Goal: Information Seeking & Learning: Learn about a topic

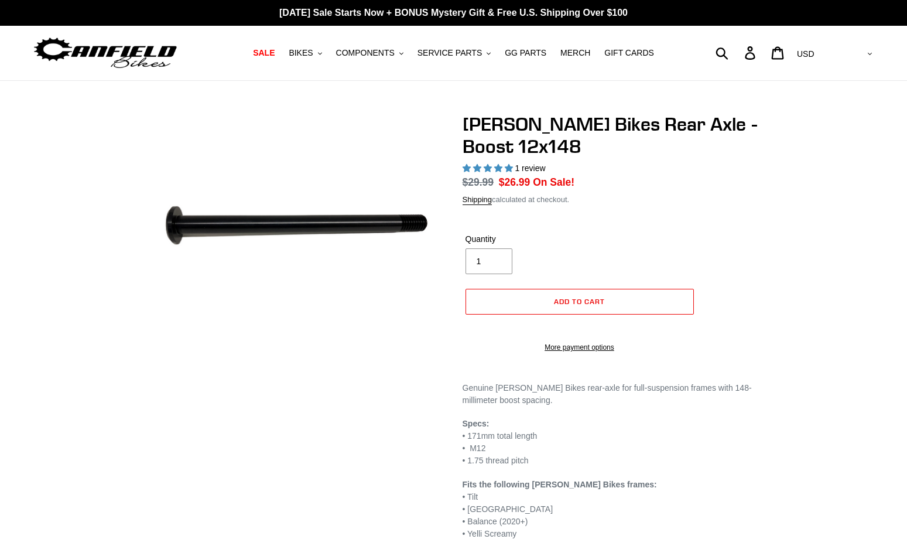
select select "highest-rating"
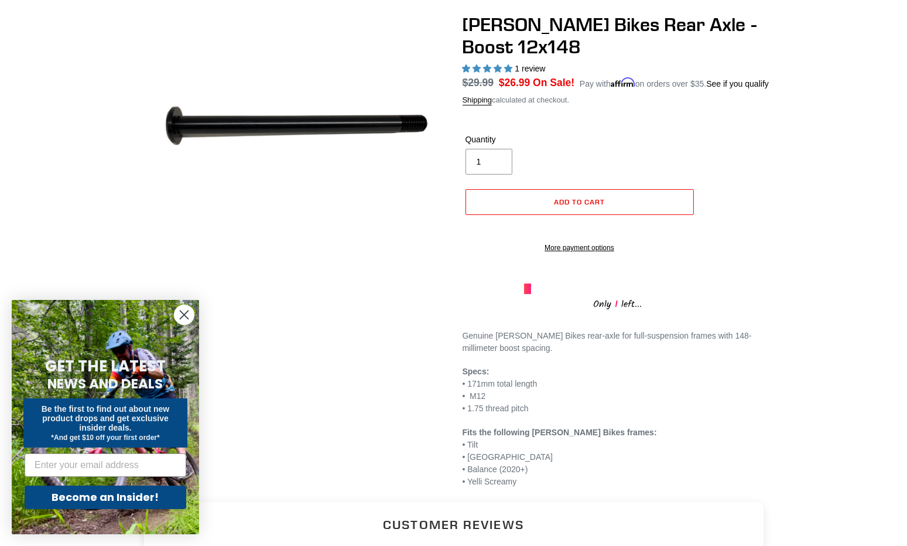
scroll to position [104, 0]
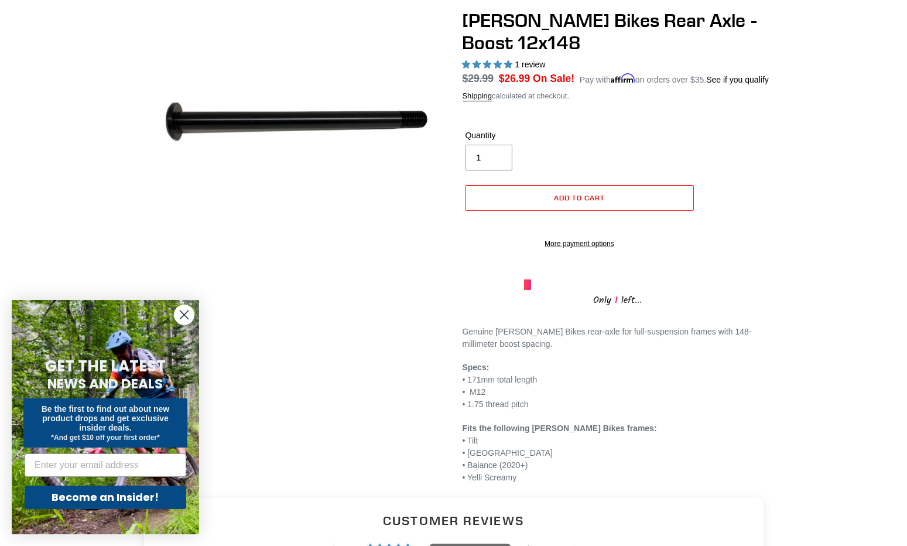
click at [184, 314] on icon "Close dialog" at bounding box center [184, 315] width 8 height 8
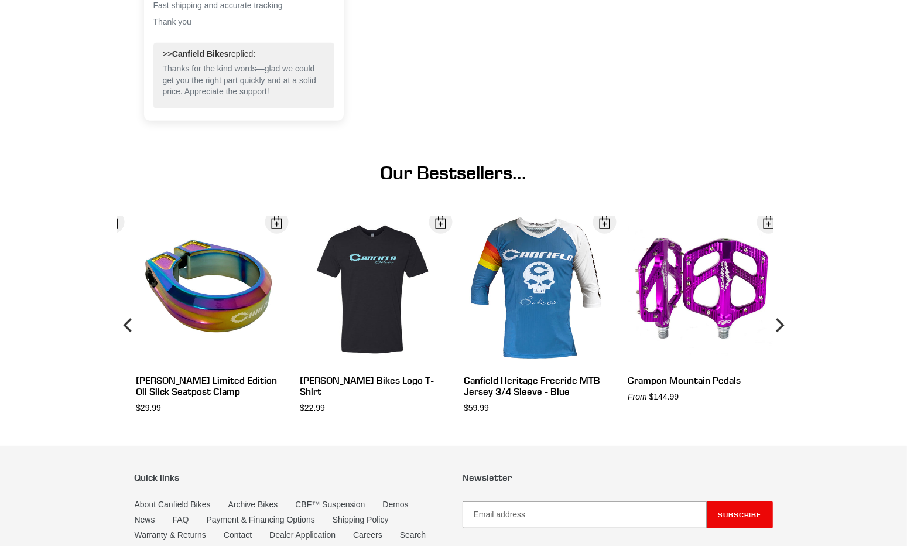
scroll to position [1008, 0]
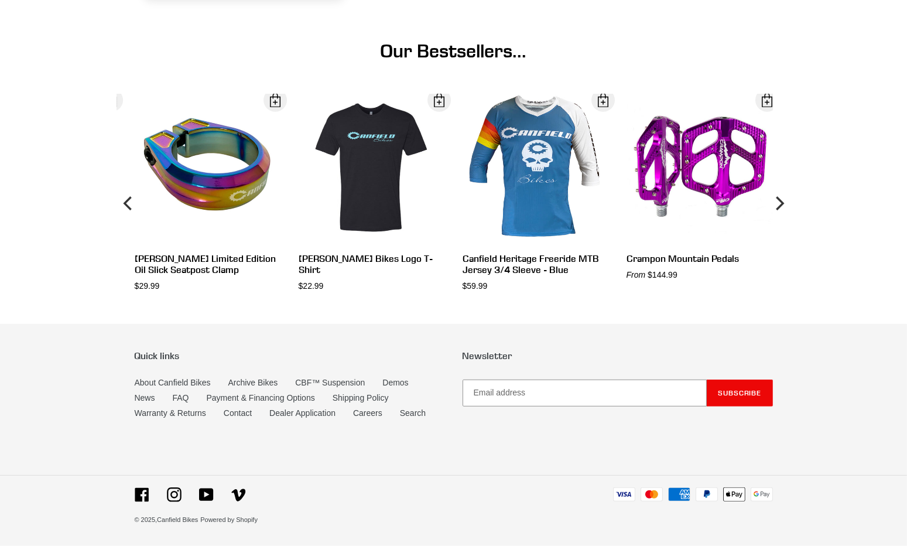
click at [813, 215] on div "Our Bestsellers... Crampon Mountain Pedals From $144.99 View [PERSON_NAME] Bike…" at bounding box center [453, 166] width 907 height 252
click at [255, 385] on link "Archive Bikes" at bounding box center [253, 382] width 50 height 9
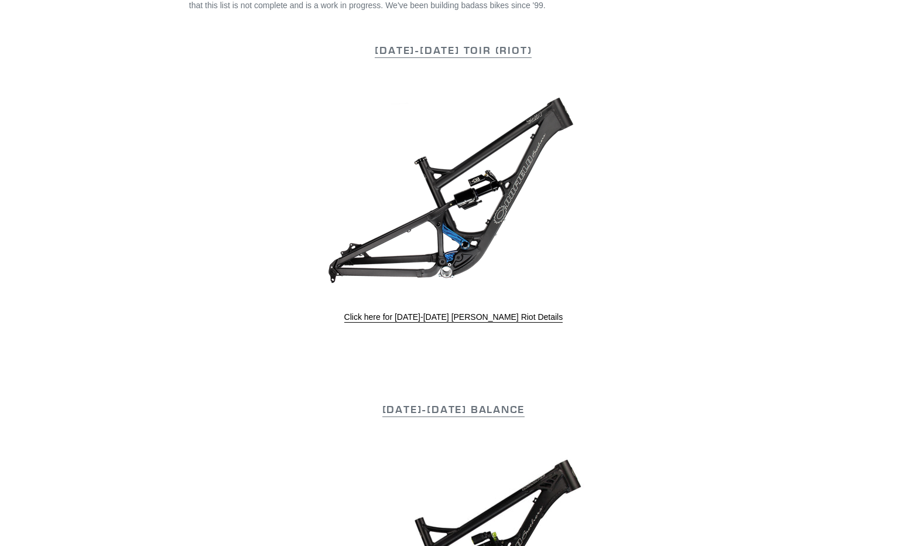
scroll to position [385, 0]
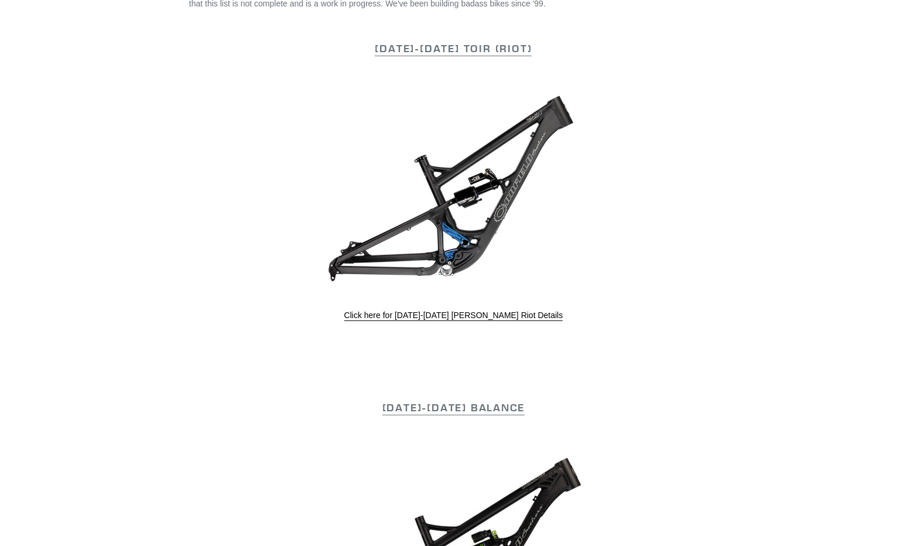
click at [453, 216] on img at bounding box center [453, 188] width 281 height 187
click at [495, 313] on link "Click here for [DATE]-[DATE] [PERSON_NAME] Riot Details" at bounding box center [453, 315] width 219 height 11
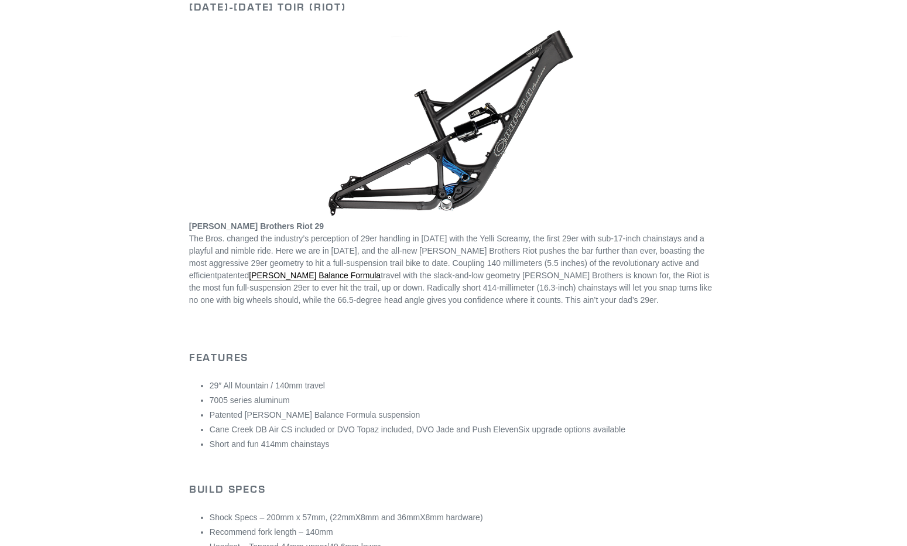
scroll to position [272, 0]
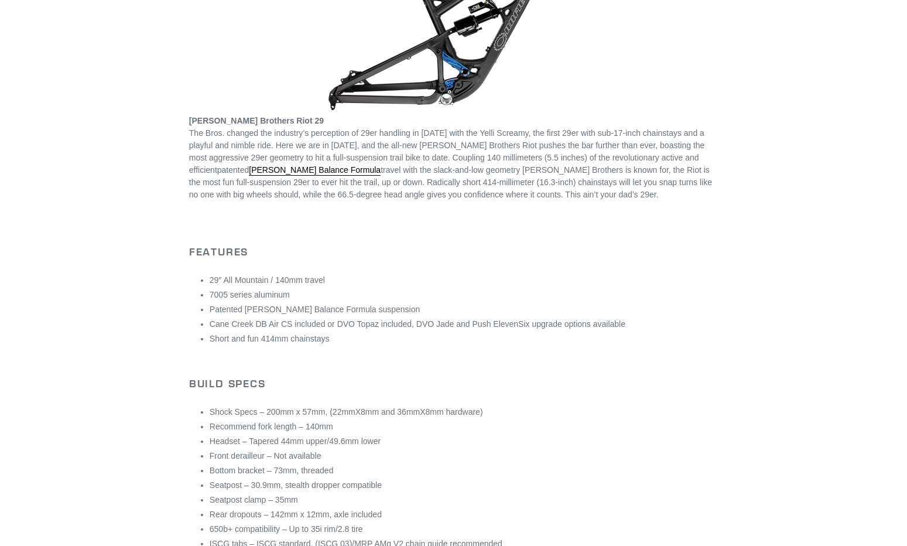
click at [74, 114] on main "2015-2017 Canfield Toir (Riot) 2015-2017 Toir (Riot) Canfield Brothers Riot 29 …" at bounding box center [453, 441] width 907 height 1264
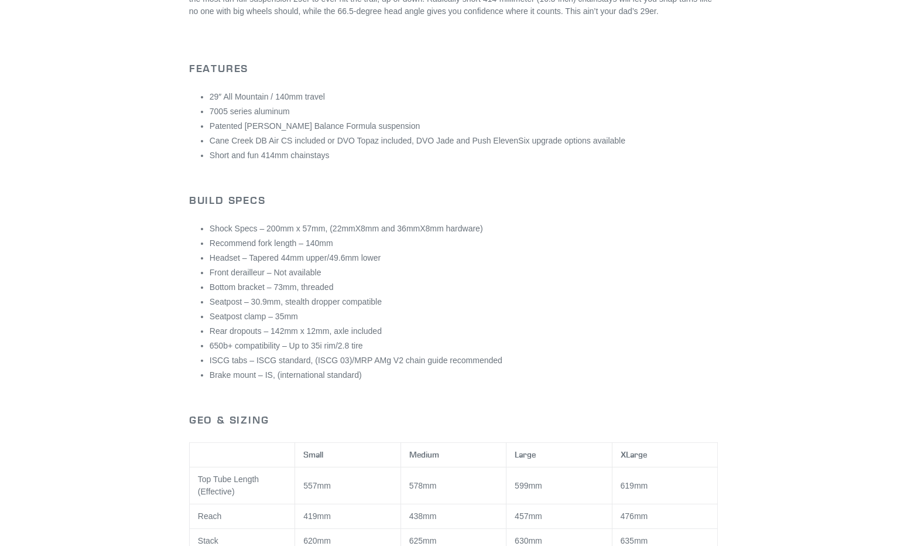
scroll to position [455, 0]
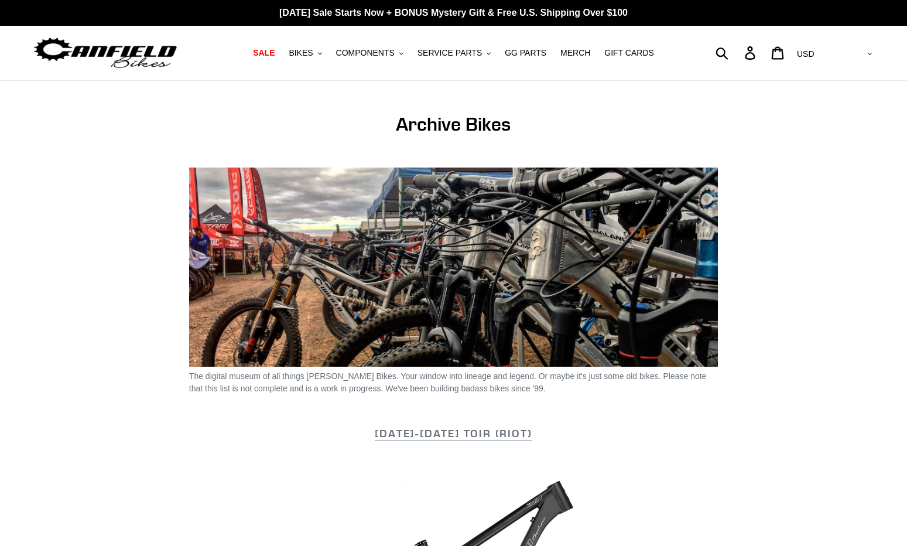
scroll to position [385, 0]
